Goal: Information Seeking & Learning: Learn about a topic

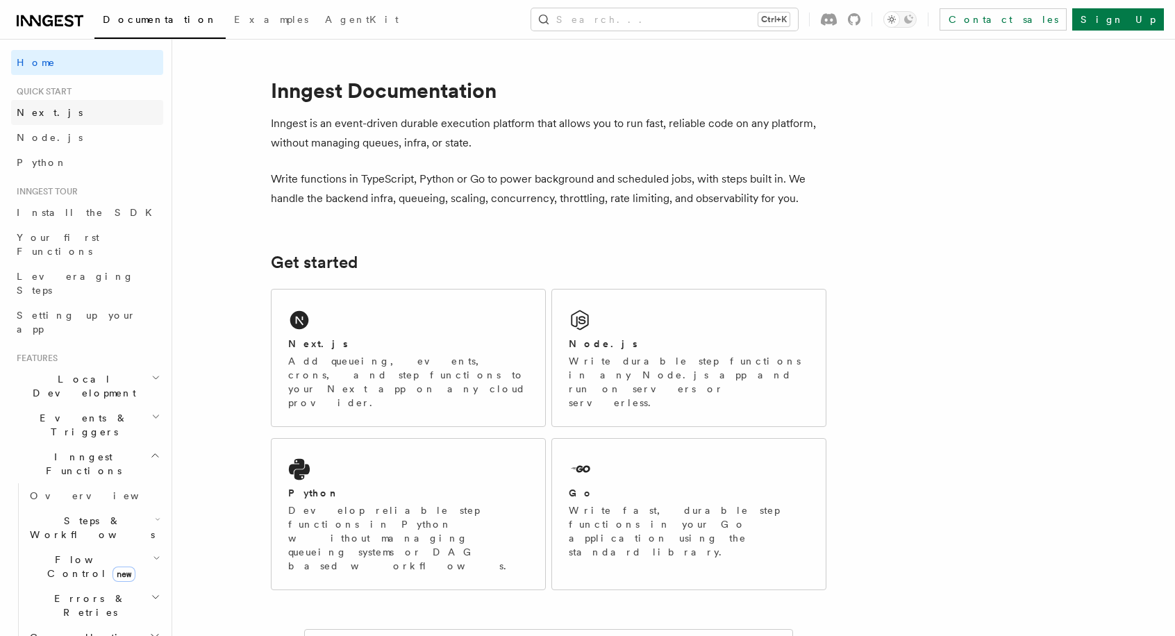
click at [35, 116] on span "Next.js" at bounding box center [50, 112] width 66 height 11
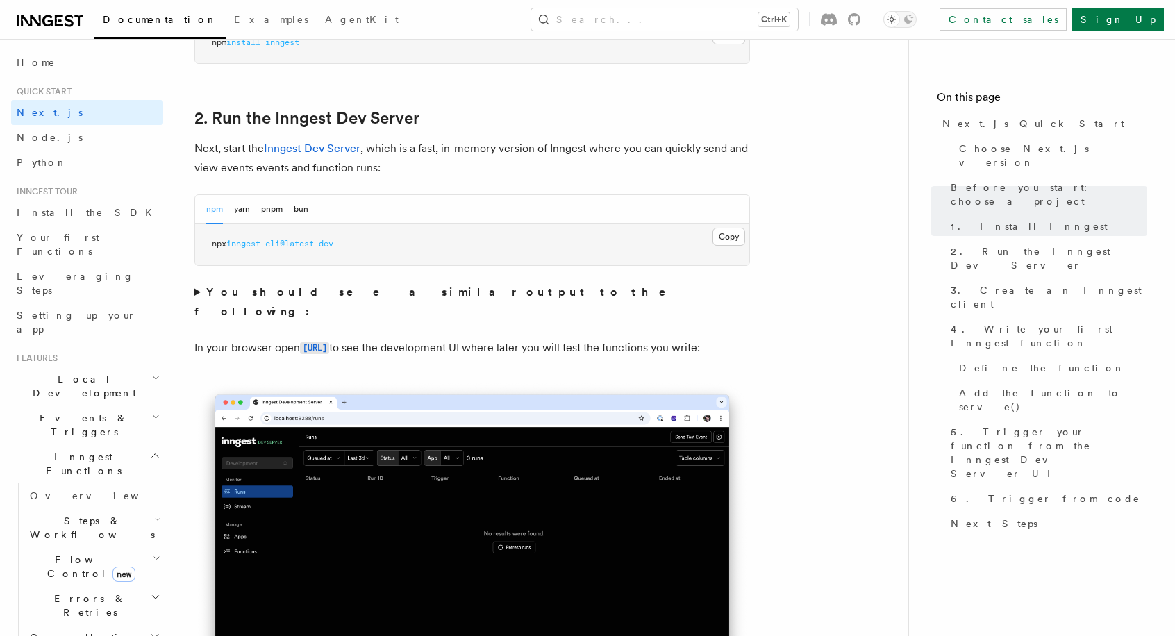
scroll to position [922, 0]
click at [234, 346] on p "In your browser open http://localhost:8288 to see the development UI where late…" at bounding box center [472, 348] width 556 height 20
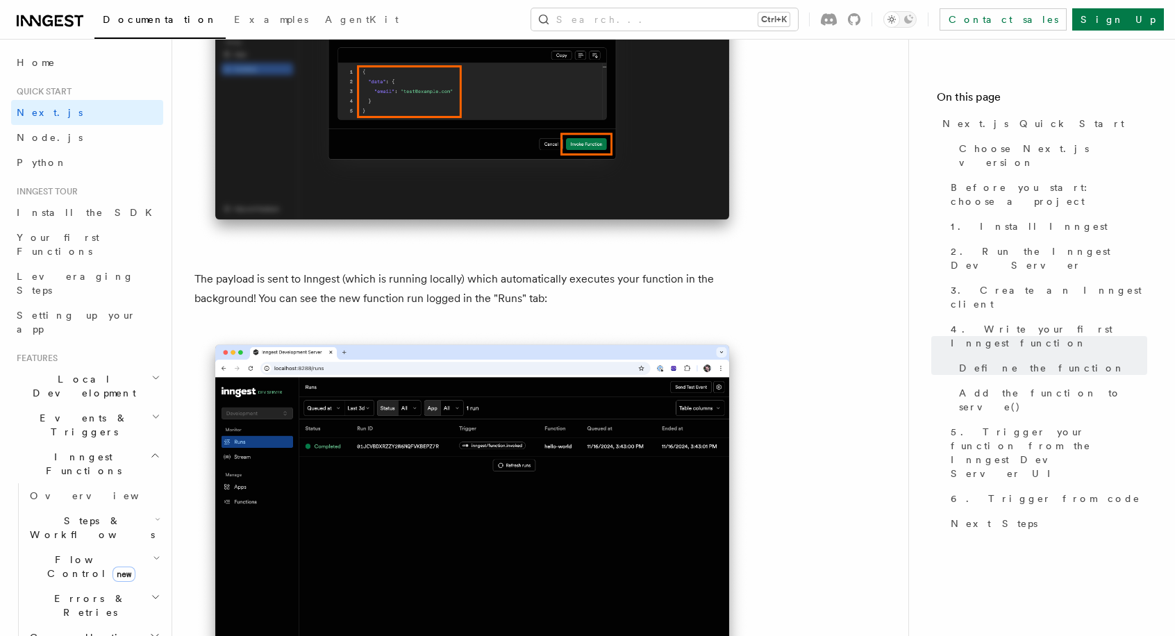
scroll to position [4531, 0]
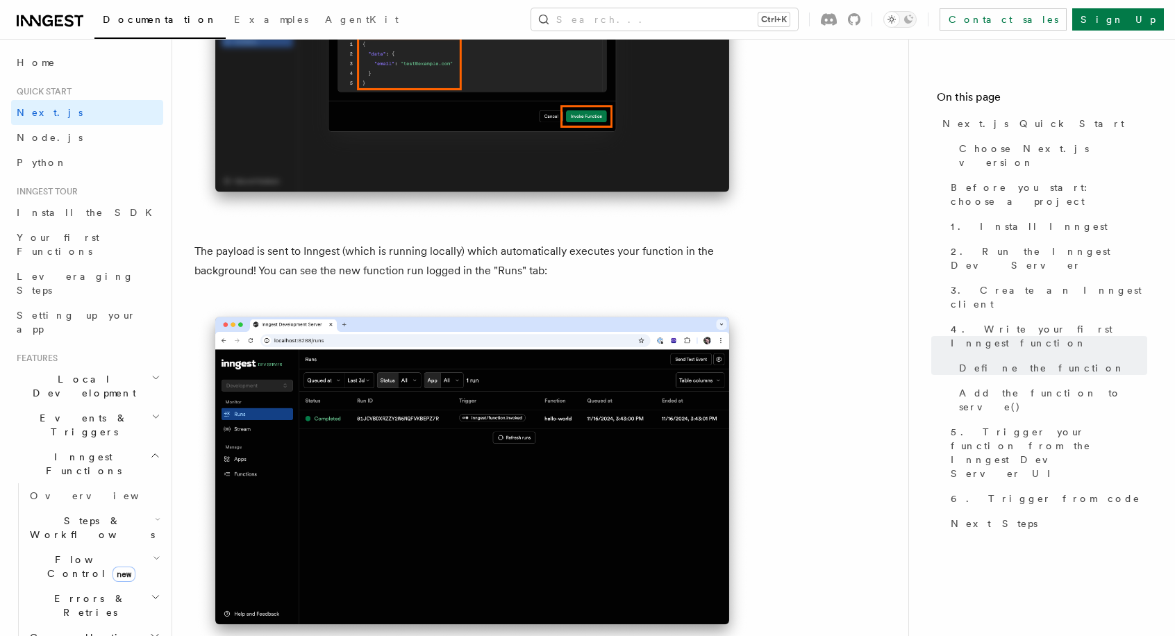
click at [153, 553] on icon "button" at bounding box center [157, 558] width 8 height 11
click at [119, 586] on link "Overview" at bounding box center [101, 598] width 126 height 25
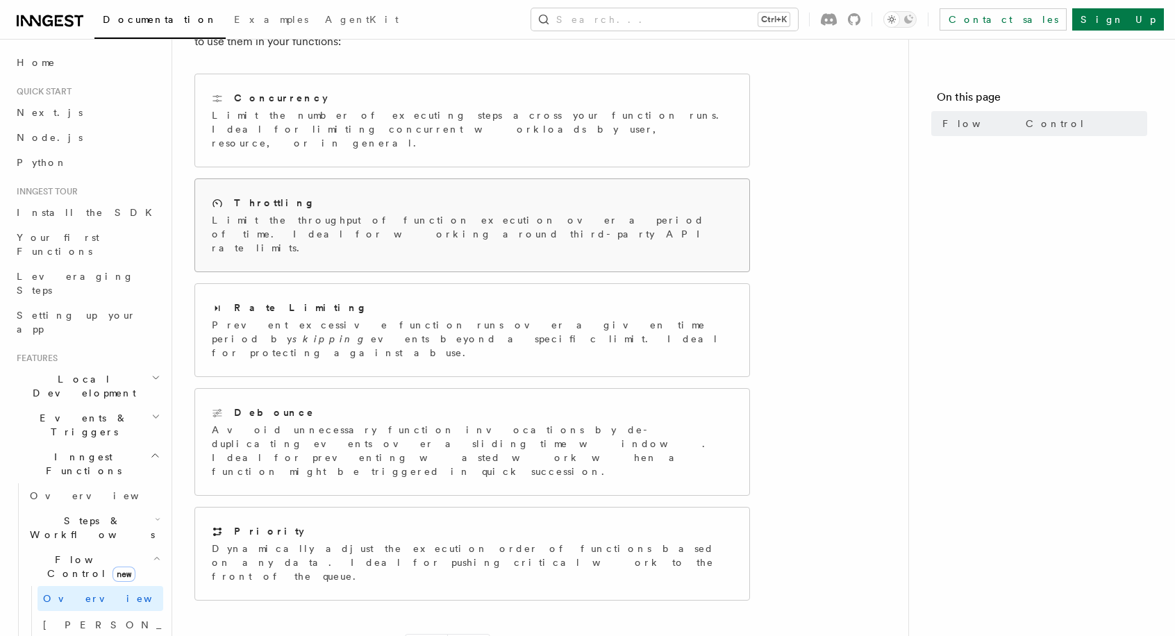
scroll to position [242, 0]
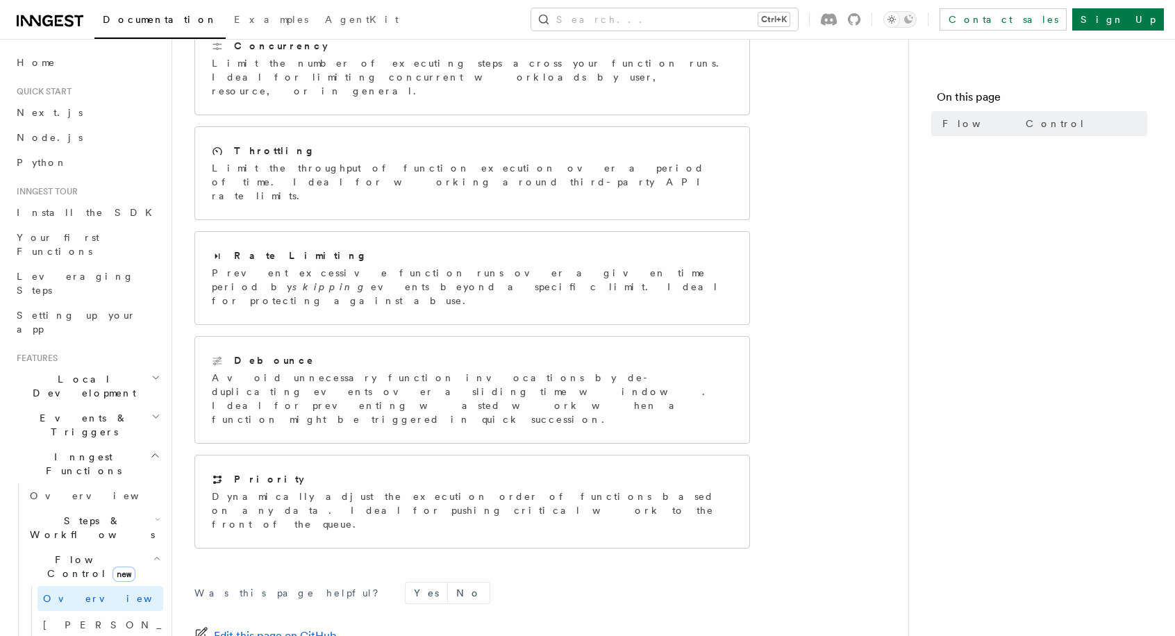
click at [155, 514] on icon "button" at bounding box center [158, 519] width 6 height 11
click at [83, 554] on span "Overview" at bounding box center [114, 559] width 143 height 11
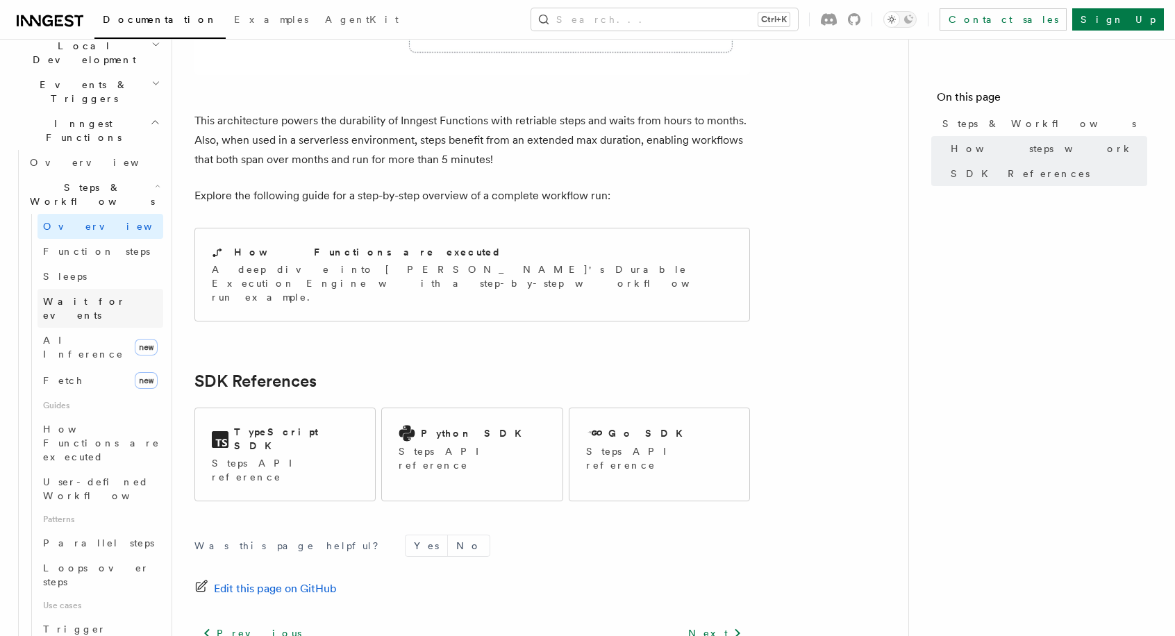
scroll to position [357, 0]
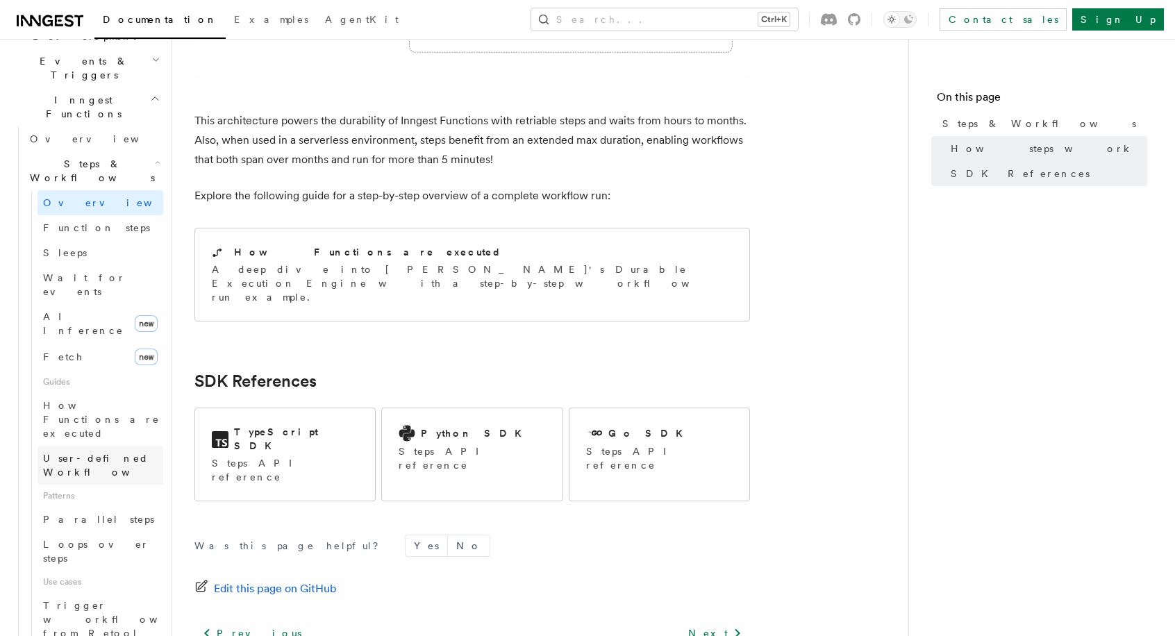
click at [110, 453] on span "User-defined Workflows" at bounding box center [105, 465] width 125 height 25
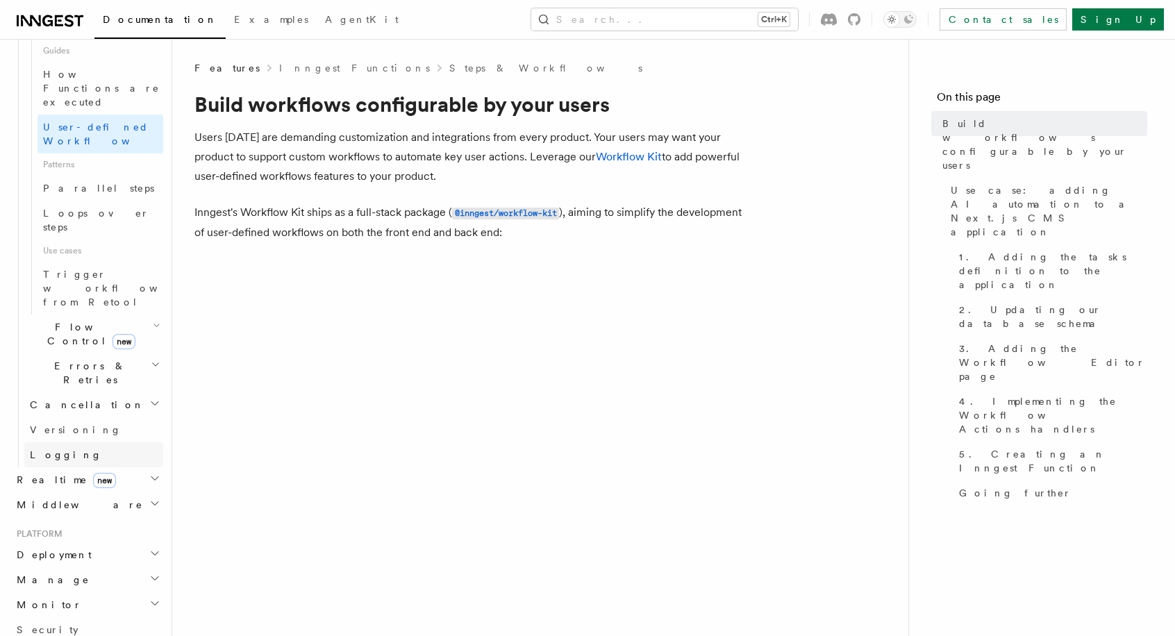
scroll to position [697, 0]
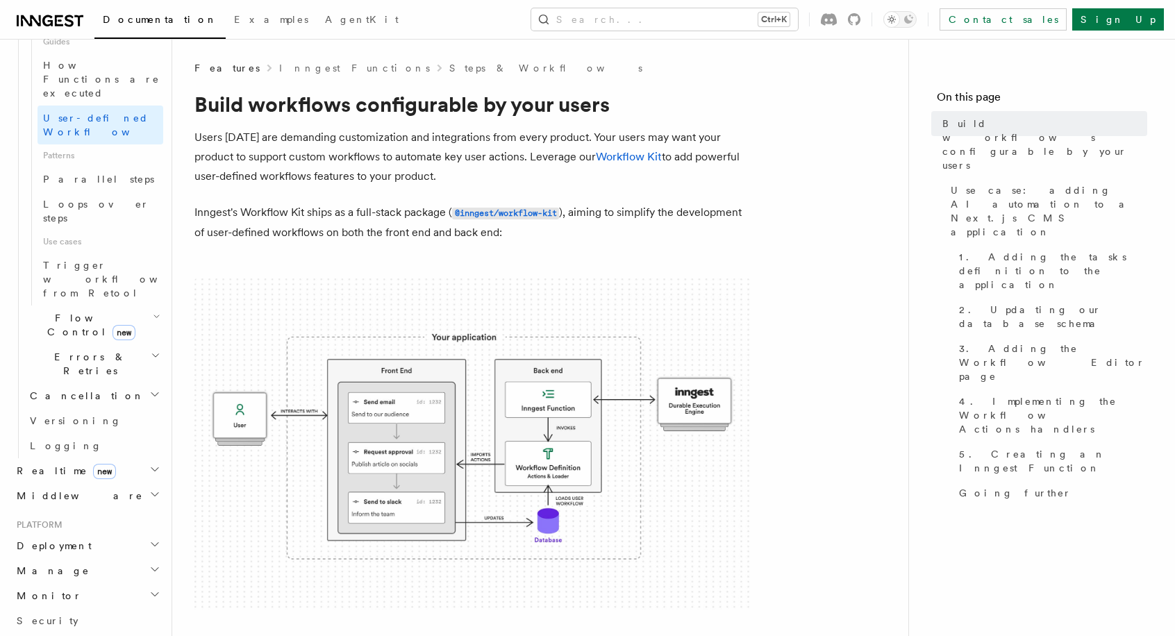
click at [149, 464] on icon "button" at bounding box center [154, 469] width 11 height 11
click at [111, 514] on span "React hooks / Next.js" at bounding box center [96, 528] width 133 height 28
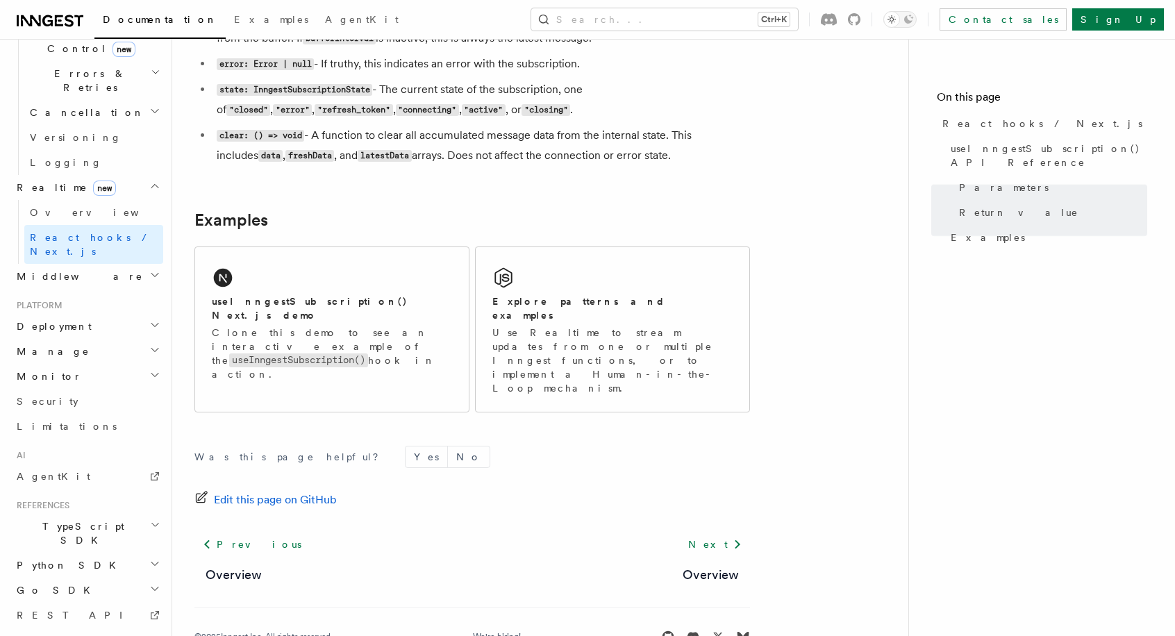
scroll to position [1323, 0]
click at [308, 324] on p "Clone this demo to see an interactive example of the useInngestSubscription() h…" at bounding box center [332, 352] width 240 height 56
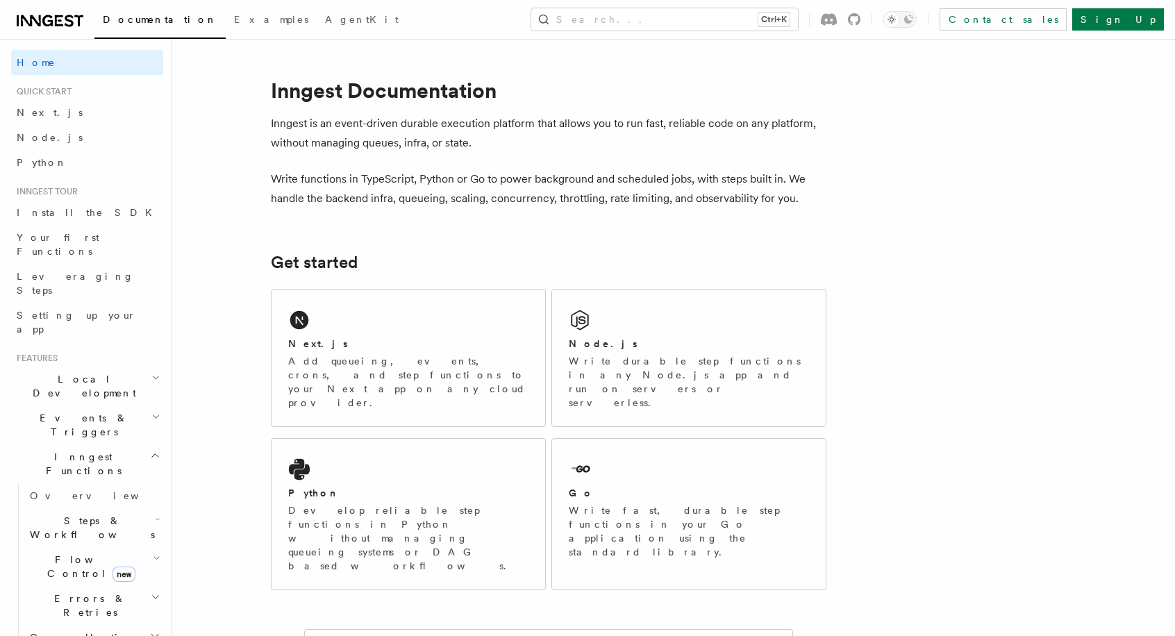
click at [59, 19] on icon at bounding box center [50, 21] width 67 height 17
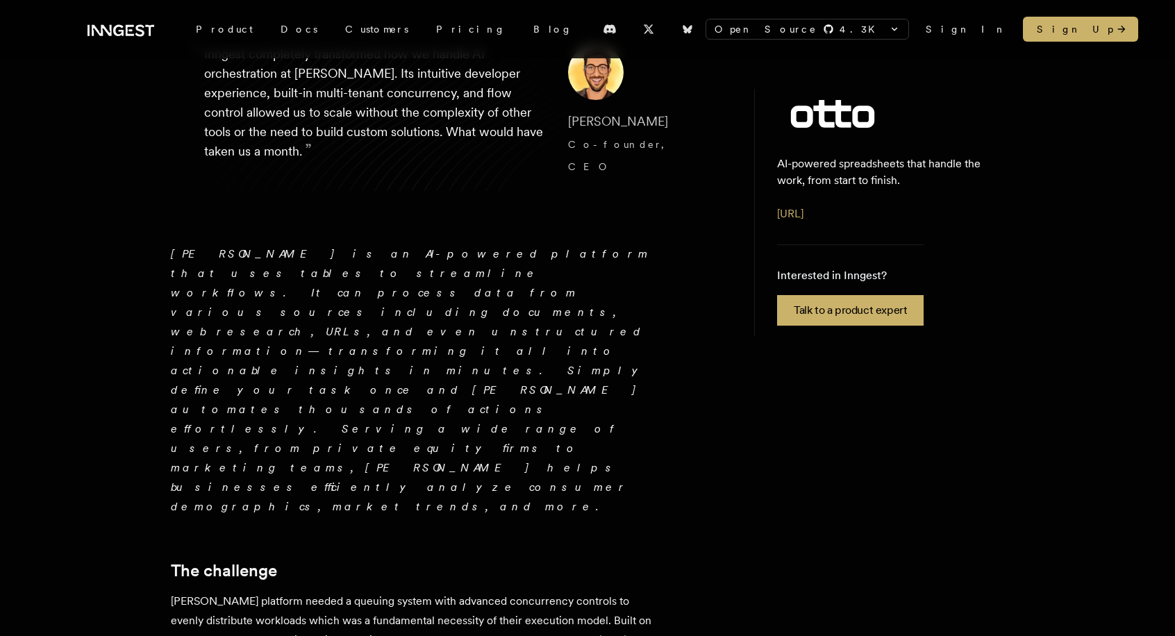
scroll to position [208, 0]
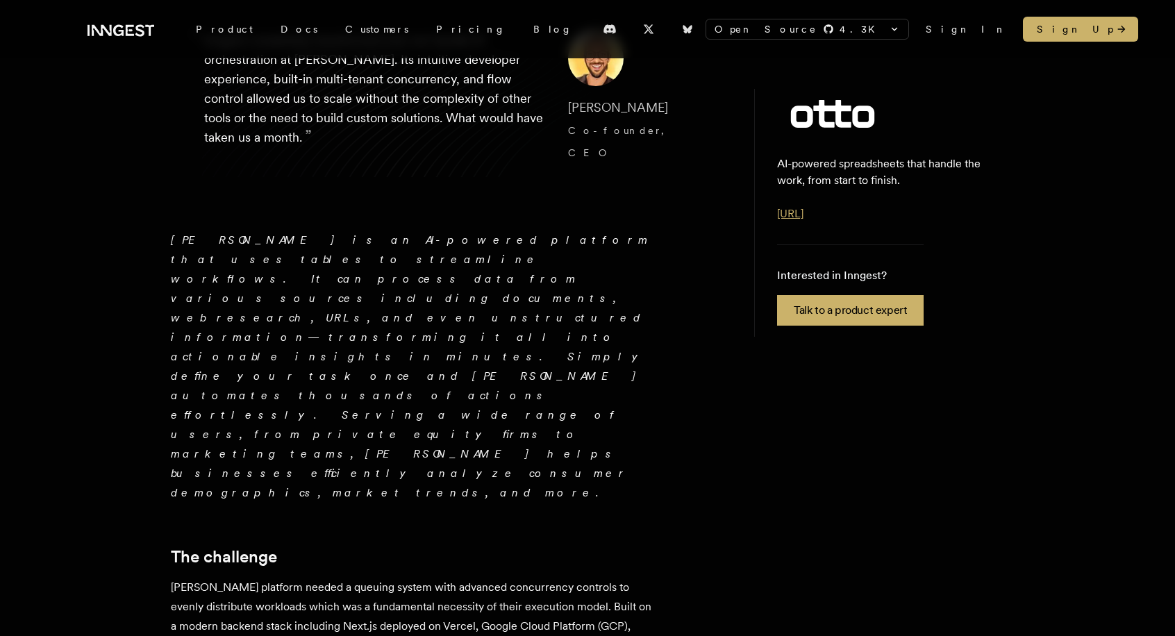
click at [785, 211] on link "ottogrid.ai" at bounding box center [790, 213] width 26 height 13
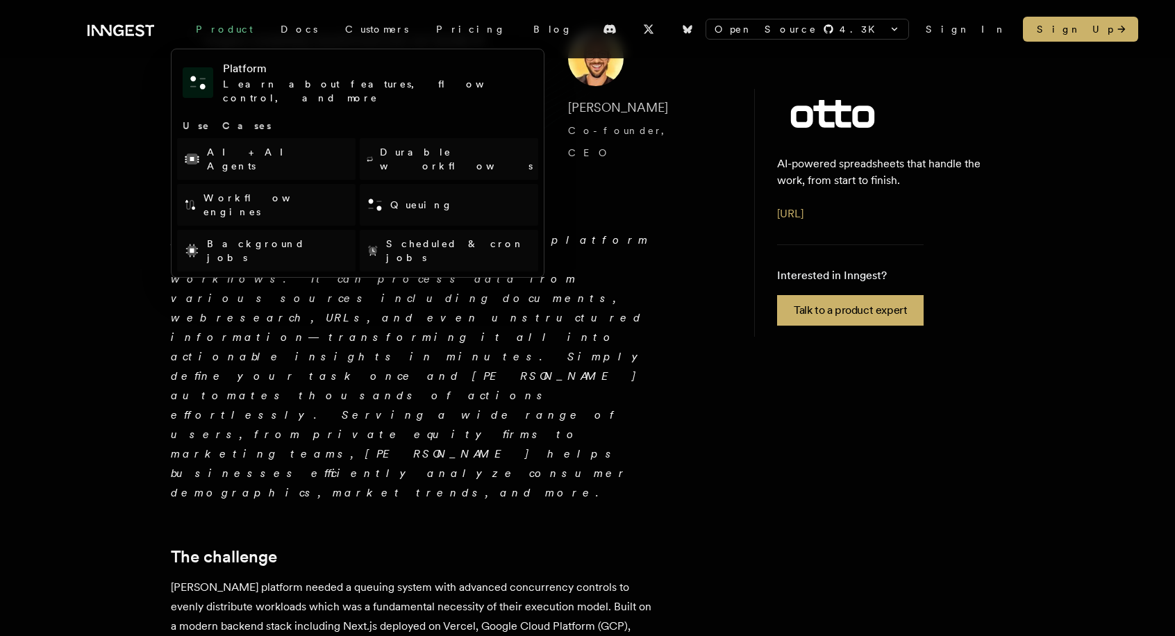
click at [208, 33] on div "Product" at bounding box center [224, 29] width 85 height 25
click at [277, 184] on link "Workflow engines" at bounding box center [266, 205] width 178 height 42
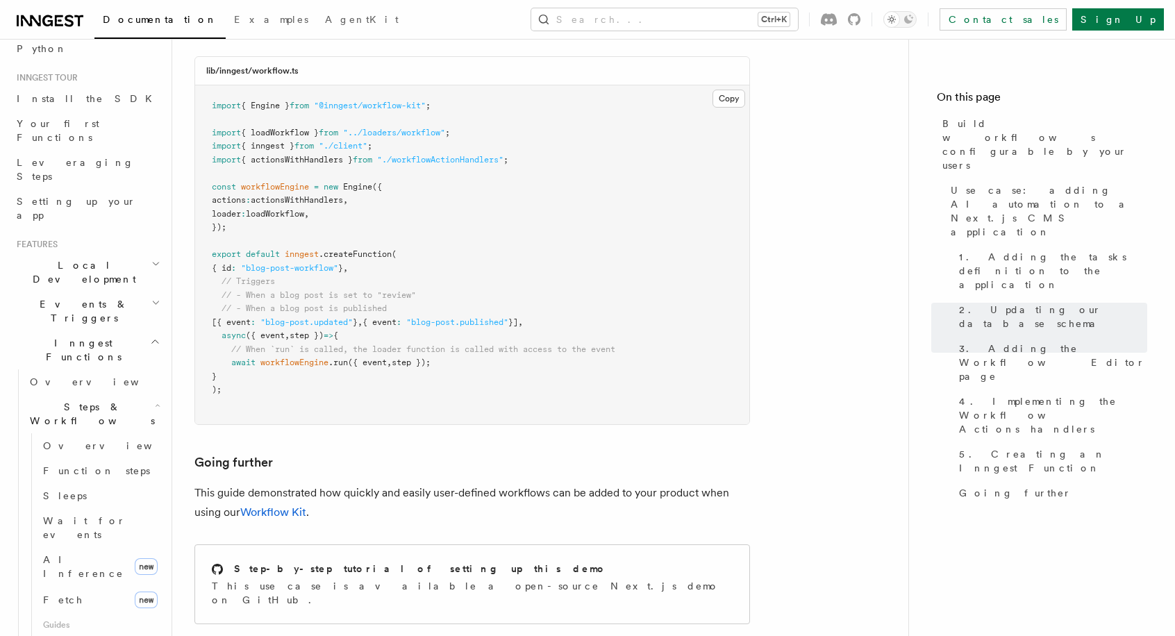
scroll to position [6192, 0]
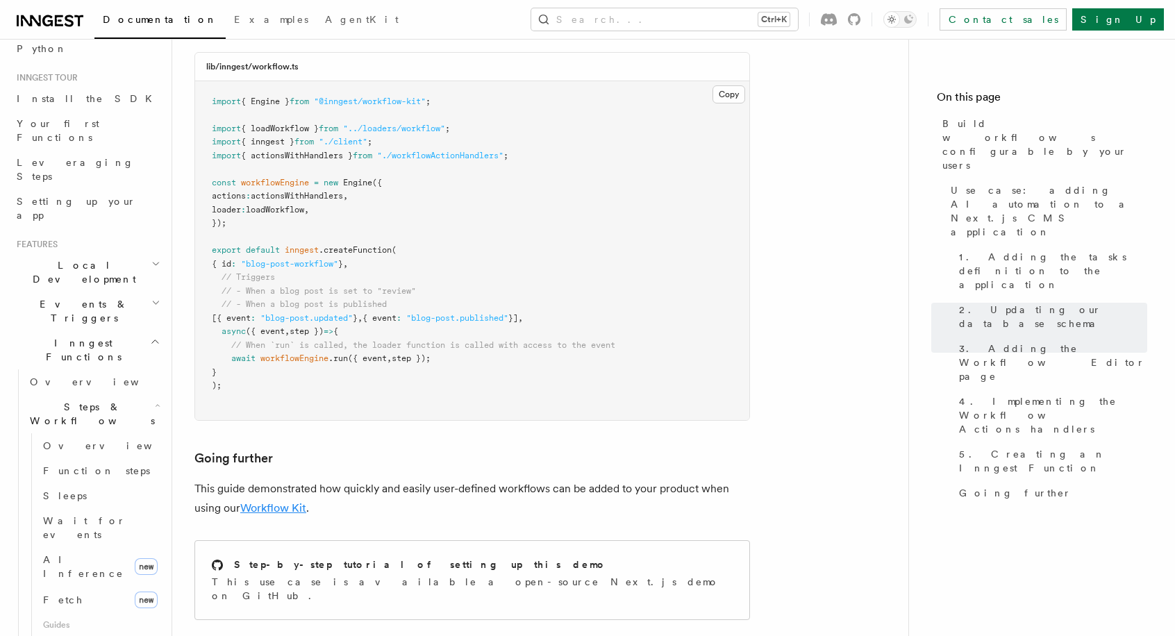
click at [276, 501] on link "Workflow Kit" at bounding box center [273, 507] width 66 height 13
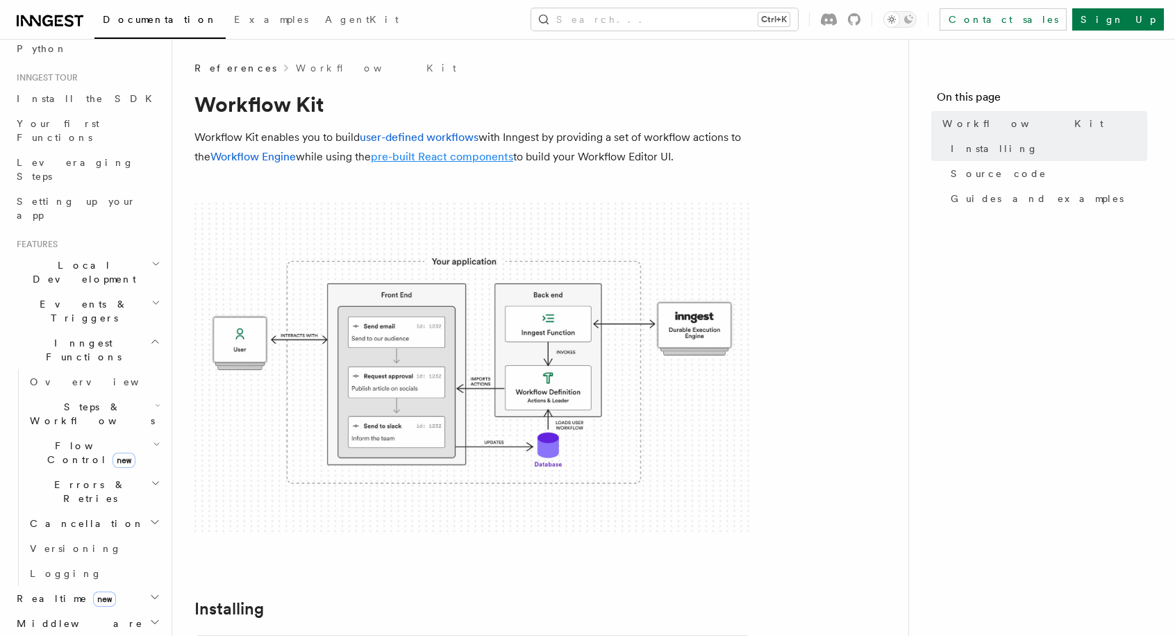
click at [414, 150] on link "pre-built React components" at bounding box center [442, 156] width 142 height 13
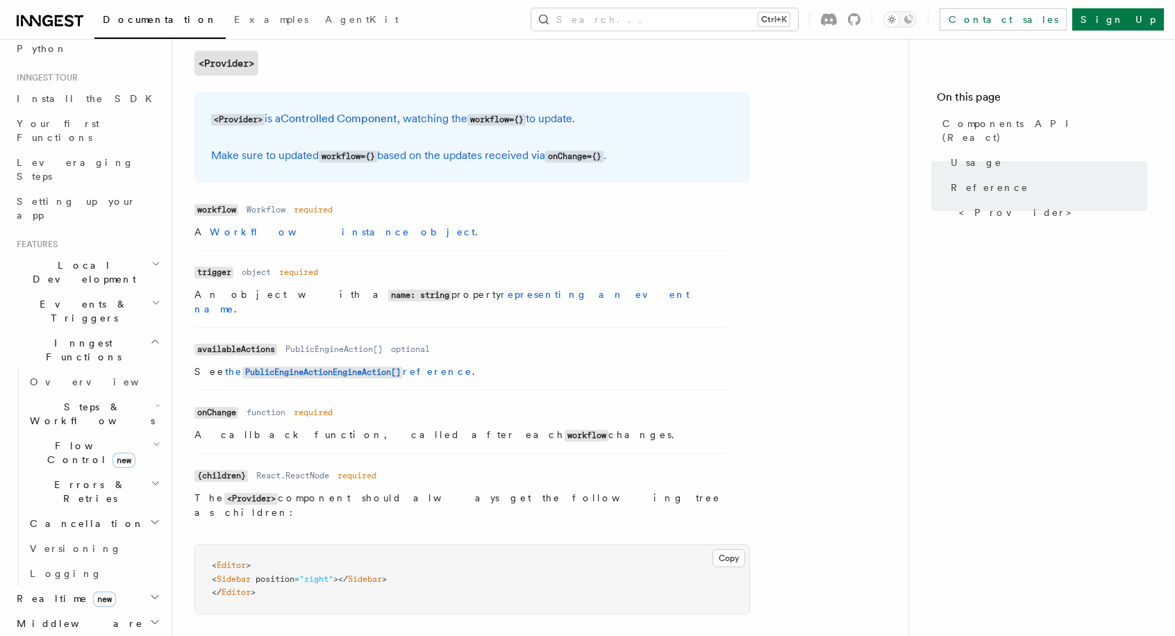
scroll to position [1245, 0]
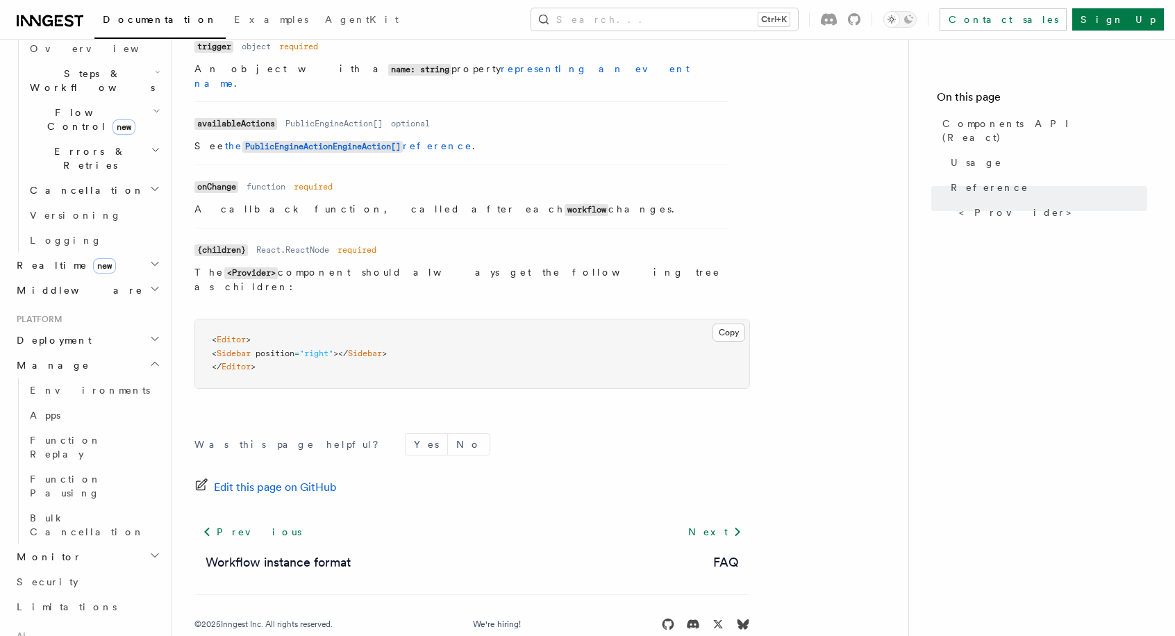
scroll to position [449, 0]
click at [52, 408] on span "Apps" at bounding box center [45, 413] width 31 height 11
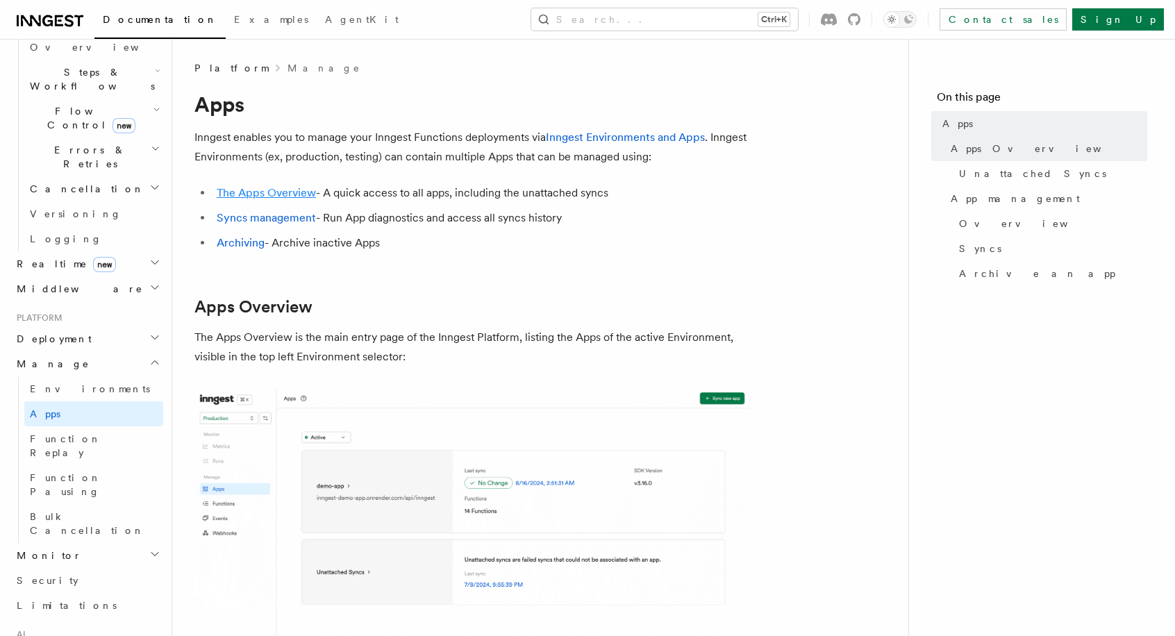
click at [301, 192] on link "The Apps Overview" at bounding box center [266, 192] width 99 height 13
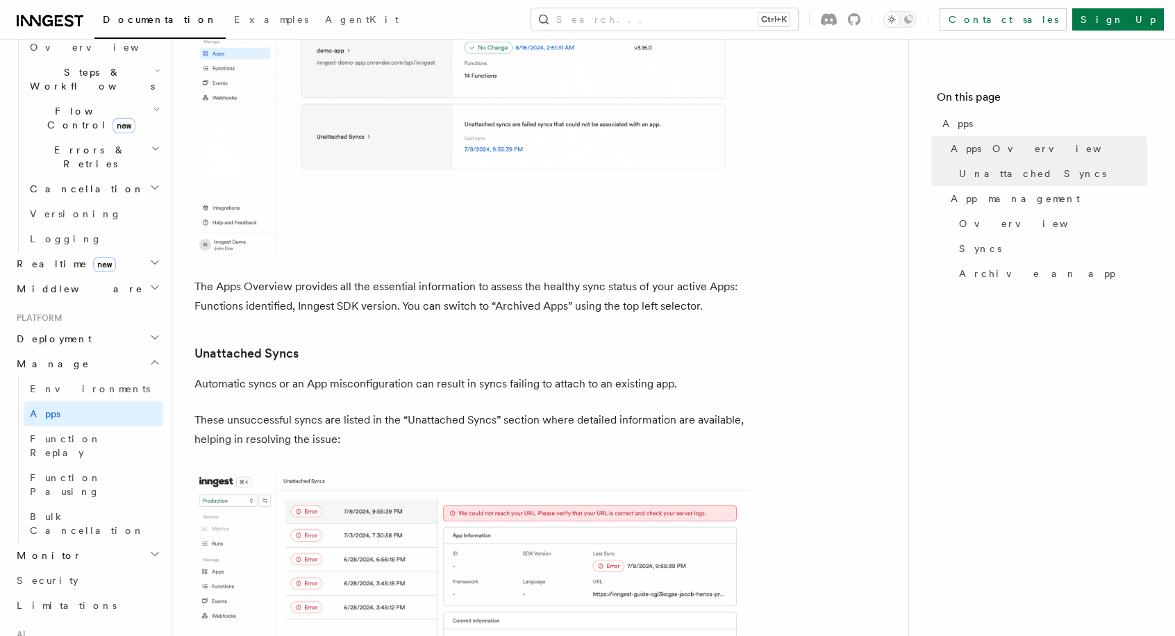
scroll to position [600, 0]
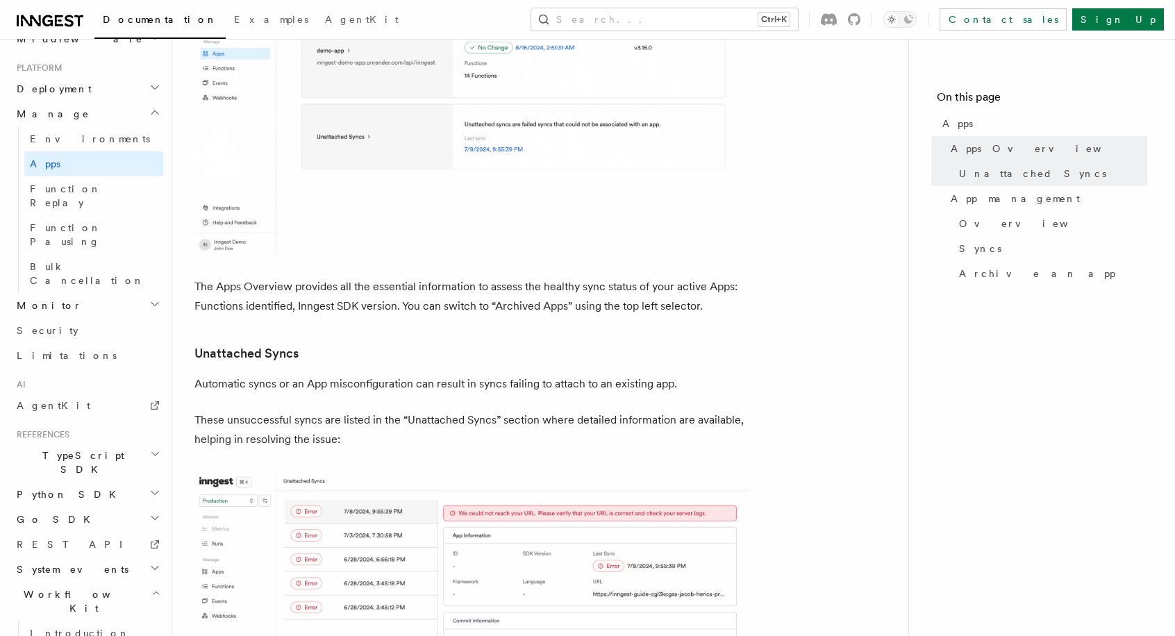
scroll to position [700, 0]
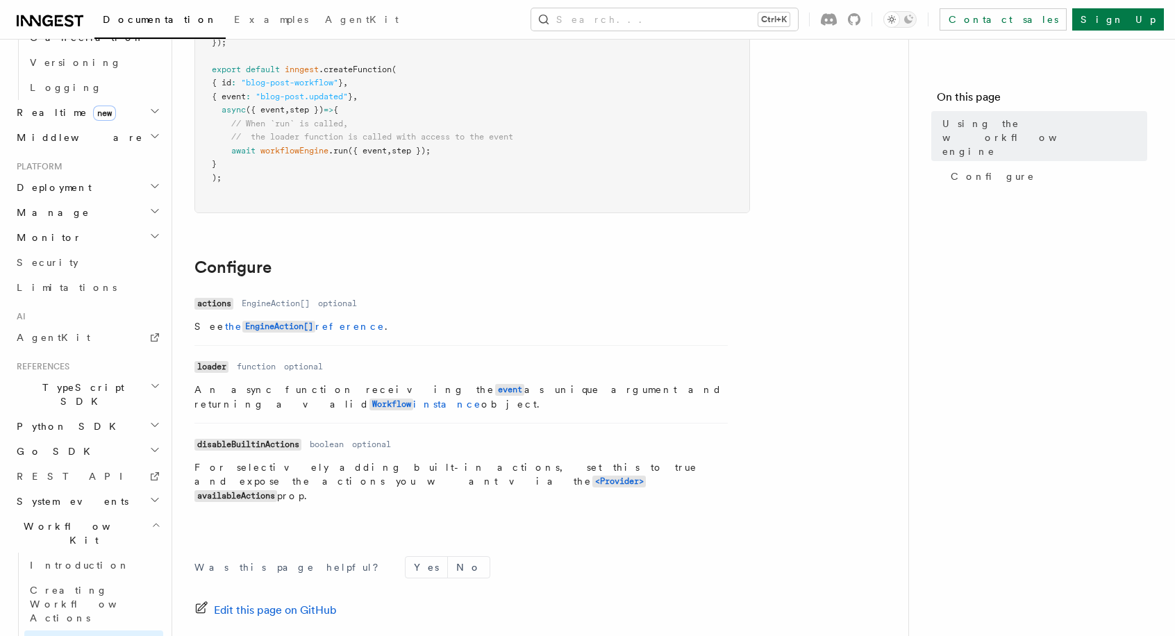
scroll to position [33, 0]
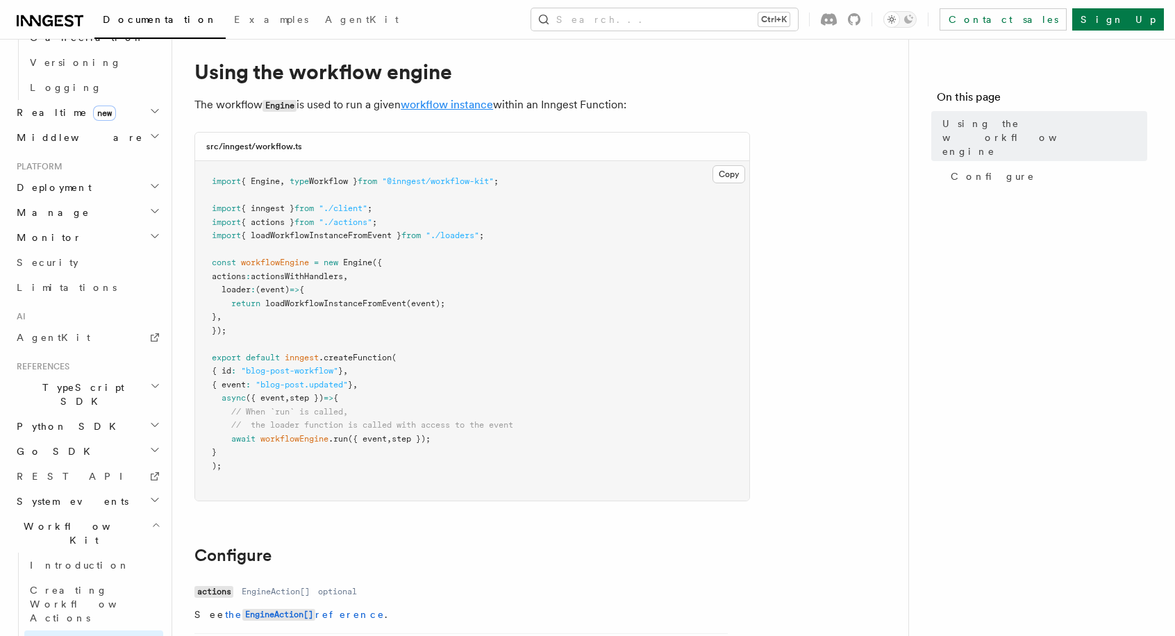
click at [467, 103] on link "workflow instance" at bounding box center [447, 104] width 92 height 13
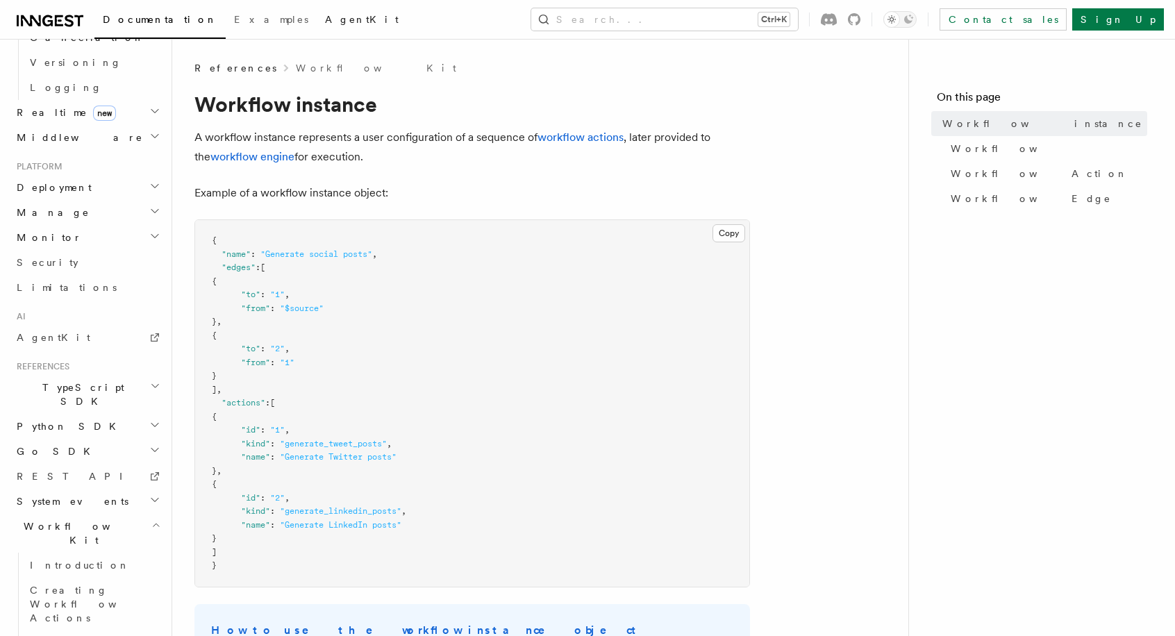
click at [325, 19] on span "AgentKit" at bounding box center [362, 19] width 74 height 11
